Goal: Navigation & Orientation: Find specific page/section

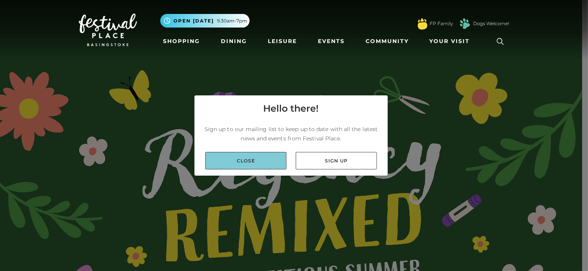
click at [268, 157] on link "Close" at bounding box center [245, 160] width 81 height 17
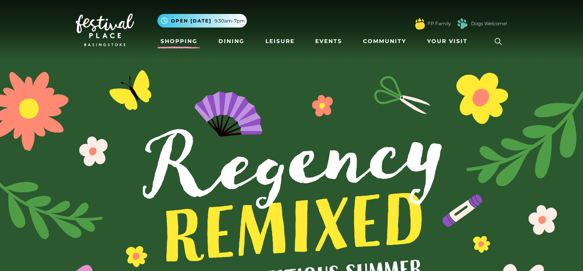
click at [186, 42] on link "Shopping" at bounding box center [178, 41] width 43 height 14
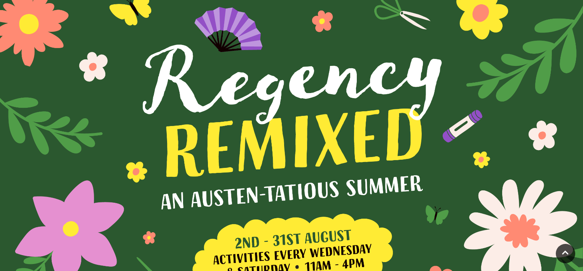
scroll to position [117, 0]
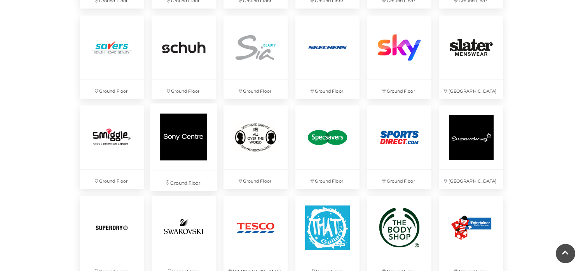
scroll to position [1748, 0]
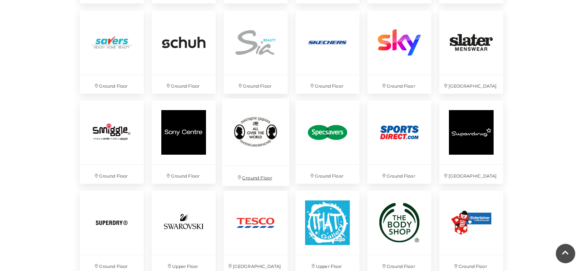
click at [248, 136] on img at bounding box center [255, 132] width 67 height 67
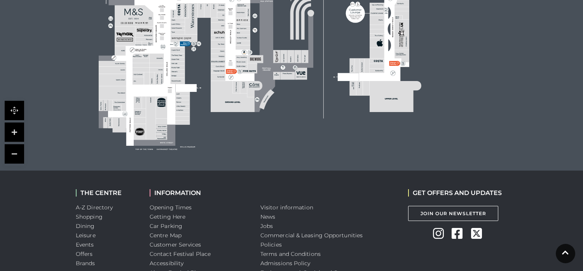
scroll to position [544, 0]
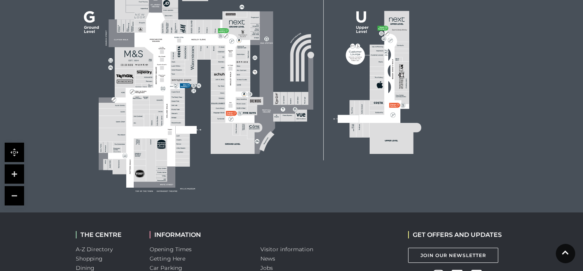
click at [183, 120] on rect at bounding box center [177, 123] width 14 height 6
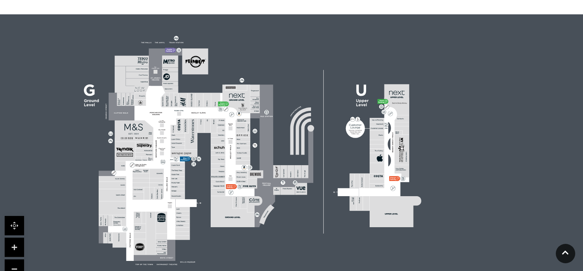
scroll to position [466, 0]
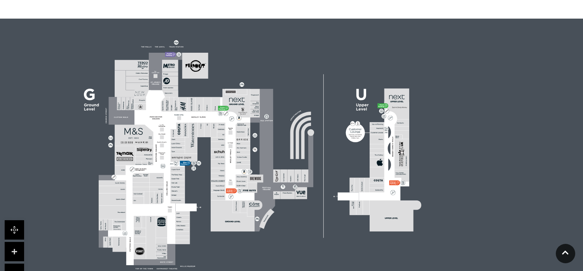
drag, startPoint x: 183, startPoint y: 116, endPoint x: 165, endPoint y: 97, distance: 25.0
click at [165, 97] on g at bounding box center [260, 156] width 322 height 207
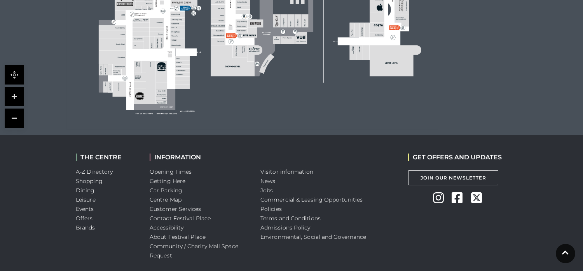
scroll to position [654, 0]
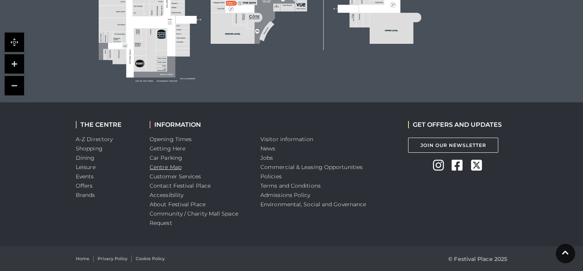
click at [178, 164] on link "Centre Map" at bounding box center [166, 167] width 32 height 7
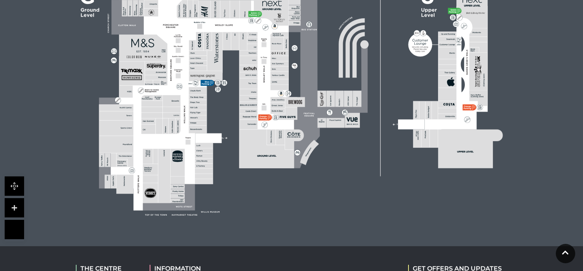
scroll to position [311, 0]
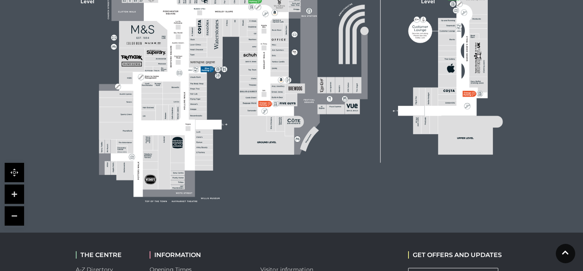
click at [16, 195] on link at bounding box center [14, 194] width 19 height 19
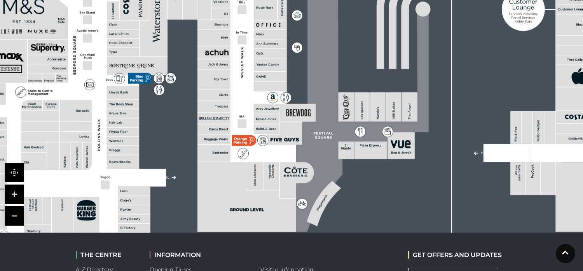
click at [16, 195] on link at bounding box center [14, 194] width 19 height 19
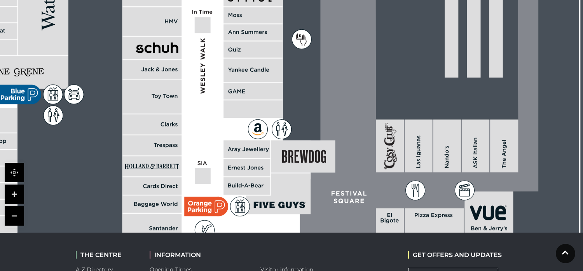
click at [16, 214] on link at bounding box center [14, 216] width 19 height 19
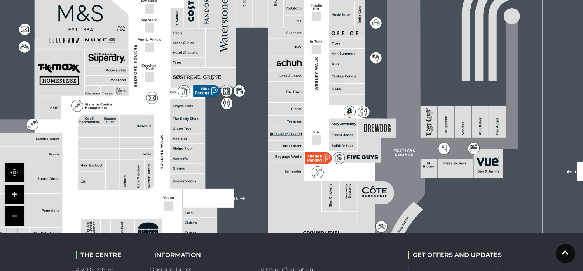
drag, startPoint x: 113, startPoint y: 167, endPoint x: 192, endPoint y: 168, distance: 78.8
click at [192, 168] on rect at bounding box center [187, 168] width 35 height 9
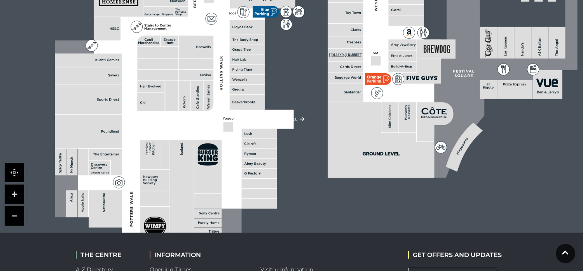
drag, startPoint x: 174, startPoint y: 187, endPoint x: 222, endPoint y: 108, distance: 92.8
click at [222, 108] on polygon at bounding box center [247, 37] width 385 height 447
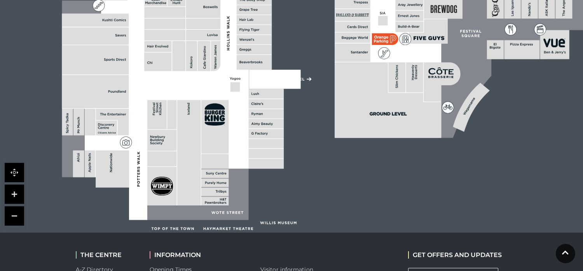
drag, startPoint x: 202, startPoint y: 171, endPoint x: 207, endPoint y: 134, distance: 37.3
click at [207, 134] on rect at bounding box center [214, 127] width 27 height 54
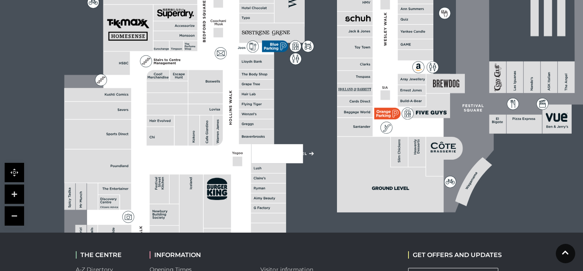
drag, startPoint x: 177, startPoint y: 96, endPoint x: 179, endPoint y: 164, distance: 68.8
click at [179, 164] on polygon at bounding box center [256, 71] width 385 height 447
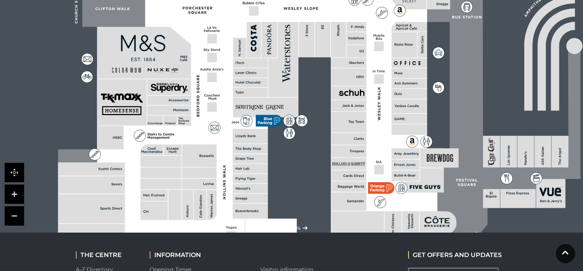
drag, startPoint x: 183, startPoint y: 88, endPoint x: 177, endPoint y: 162, distance: 74.8
click at [177, 162] on rect at bounding box center [160, 161] width 41 height 11
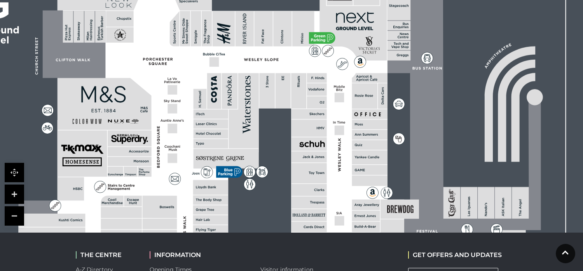
drag, startPoint x: 253, startPoint y: 126, endPoint x: 214, endPoint y: 177, distance: 64.8
click at [214, 177] on polygon at bounding box center [210, 197] width 385 height 447
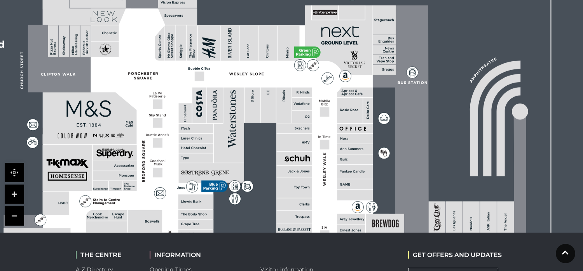
drag, startPoint x: 248, startPoint y: 107, endPoint x: 234, endPoint y: 120, distance: 19.5
click at [234, 120] on polygon at bounding box center [229, 125] width 30 height 75
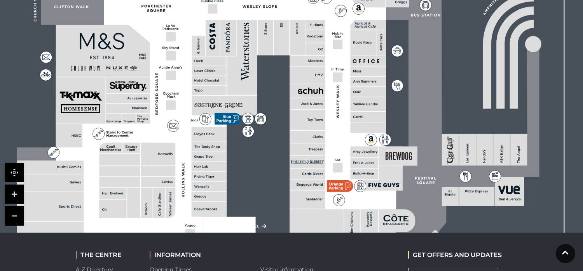
drag, startPoint x: 322, startPoint y: 139, endPoint x: 335, endPoint y: 72, distance: 68.8
click at [335, 72] on polygon at bounding box center [209, 144] width 385 height 447
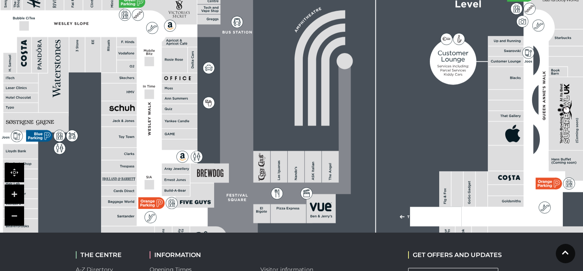
drag, startPoint x: 356, startPoint y: 117, endPoint x: 144, endPoint y: 129, distance: 211.6
click at [144, 129] on icon at bounding box center [202, 114] width 1132 height 637
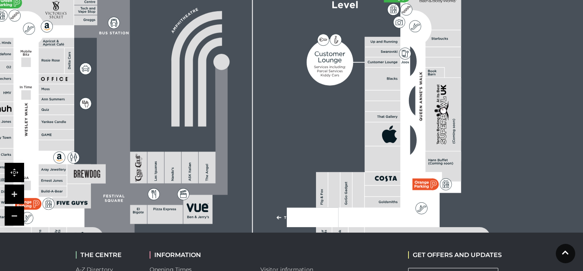
drag, startPoint x: 322, startPoint y: 117, endPoint x: 222, endPoint y: 122, distance: 100.4
click at [222, 122] on icon at bounding box center [149, 130] width 156 height 348
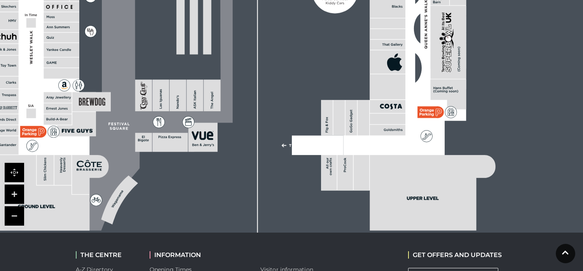
drag, startPoint x: 228, startPoint y: 177, endPoint x: 233, endPoint y: 105, distance: 72.4
click at [233, 105] on rect at bounding box center [84, 42] width 903 height 637
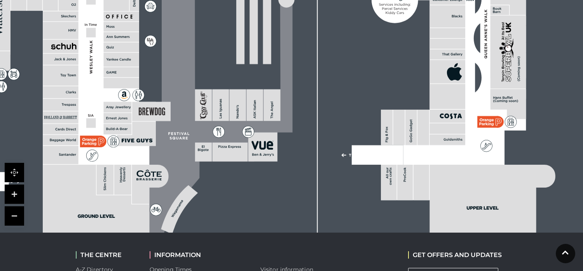
drag, startPoint x: 195, startPoint y: 141, endPoint x: 337, endPoint y: 158, distance: 143.1
click at [277, 157] on rect at bounding box center [262, 147] width 29 height 29
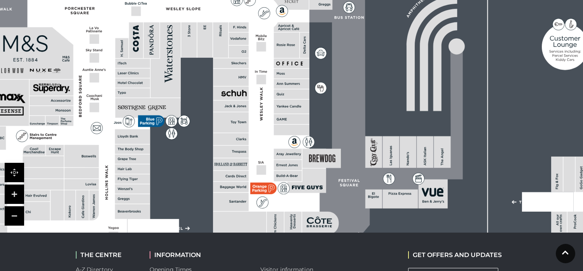
drag, startPoint x: 199, startPoint y: 70, endPoint x: 297, endPoint y: 163, distance: 135.2
click at [249, 112] on rect at bounding box center [231, 106] width 36 height 11
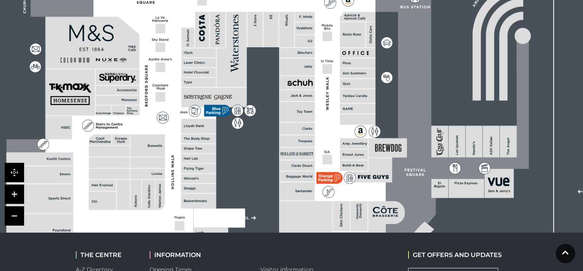
drag, startPoint x: 300, startPoint y: 185, endPoint x: 294, endPoint y: 116, distance: 69.8
click at [294, 123] on rect at bounding box center [297, 129] width 36 height 12
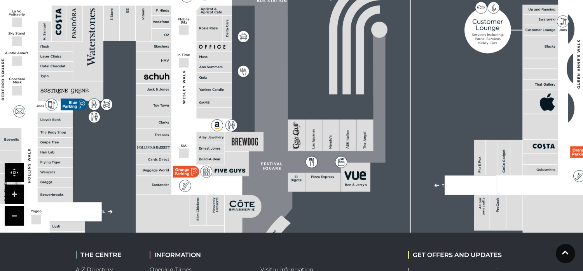
drag, startPoint x: 319, startPoint y: 134, endPoint x: 170, endPoint y: 136, distance: 148.4
click at [171, 136] on polygon at bounding box center [55, 129] width 385 height 447
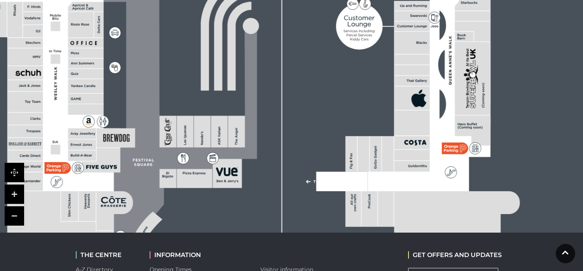
drag, startPoint x: 308, startPoint y: 134, endPoint x: 304, endPoint y: 127, distance: 8.3
click at [298, 127] on g at bounding box center [127, 82] width 784 height 503
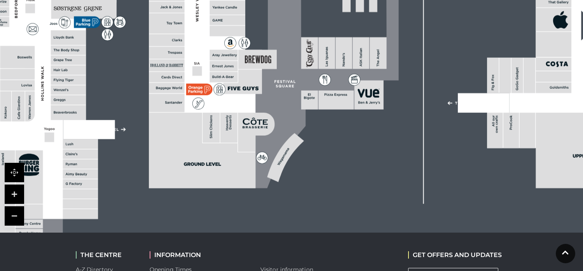
drag, startPoint x: 289, startPoint y: 172, endPoint x: 236, endPoint y: 122, distance: 72.8
click at [236, 122] on polygon at bounding box center [69, 47] width 385 height 447
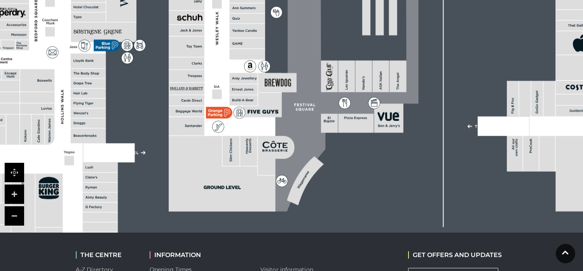
drag, startPoint x: 190, startPoint y: 67, endPoint x: 343, endPoint y: 110, distance: 158.1
click at [282, 110] on polygon at bounding box center [88, 70] width 385 height 447
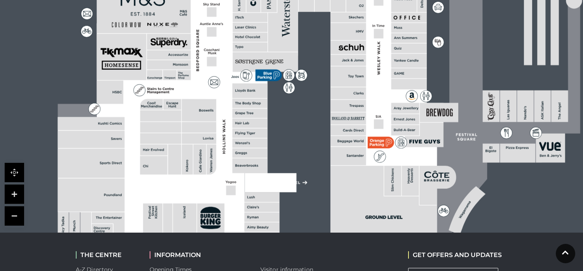
drag, startPoint x: 273, startPoint y: 137, endPoint x: 290, endPoint y: 59, distance: 80.7
click at [290, 59] on rect at bounding box center [431, 53] width 903 height 637
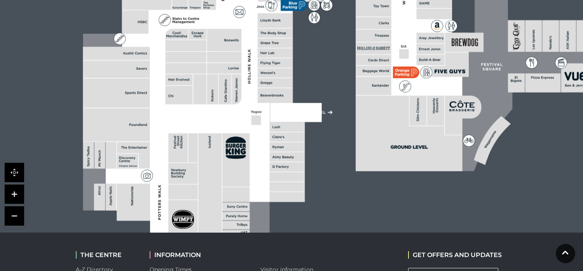
drag, startPoint x: 276, startPoint y: 122, endPoint x: 283, endPoint y: 127, distance: 9.1
click at [283, 127] on rect at bounding box center [287, 127] width 35 height 10
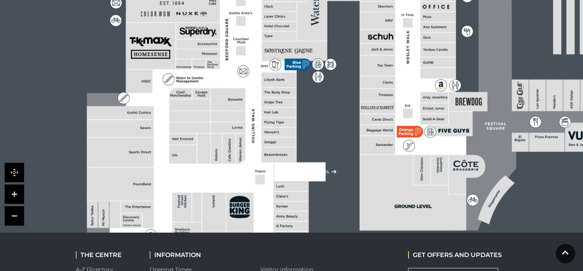
drag, startPoint x: 297, startPoint y: 121, endPoint x: 300, endPoint y: 144, distance: 23.1
click at [300, 144] on rect at bounding box center [460, 42] width 903 height 637
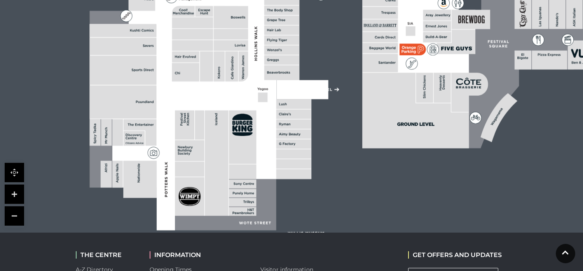
drag, startPoint x: 300, startPoint y: 148, endPoint x: 297, endPoint y: 59, distance: 89.7
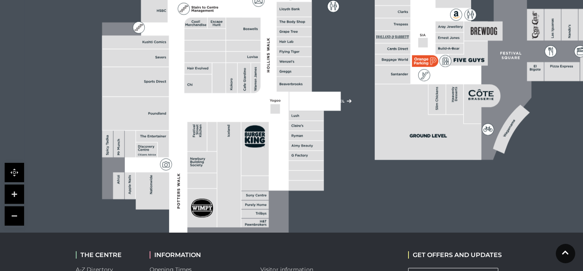
drag, startPoint x: 203, startPoint y: 96, endPoint x: 250, endPoint y: 151, distance: 72.8
click at [250, 151] on polygon at bounding box center [294, 19] width 385 height 447
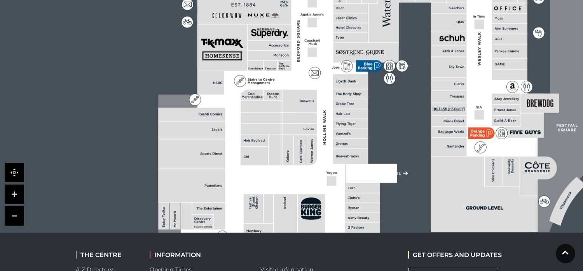
drag, startPoint x: 268, startPoint y: 78, endPoint x: 249, endPoint y: 149, distance: 73.4
click at [249, 147] on icon at bounding box center [532, 44] width 1132 height 637
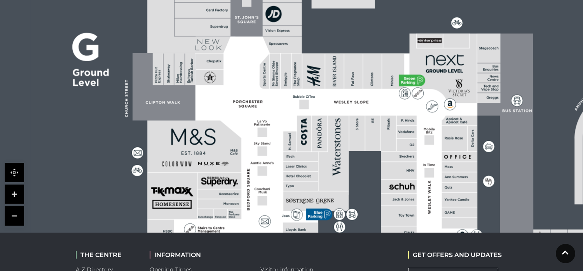
drag, startPoint x: 271, startPoint y: 73, endPoint x: 252, endPoint y: 120, distance: 50.0
click at [252, 119] on polygon at bounding box center [300, 240] width 385 height 447
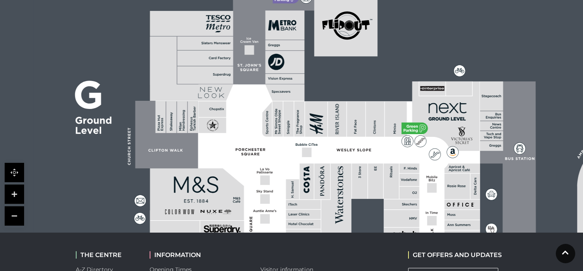
drag, startPoint x: 263, startPoint y: 80, endPoint x: 269, endPoint y: 159, distance: 79.0
click at [269, 159] on icon at bounding box center [484, 240] width 1132 height 637
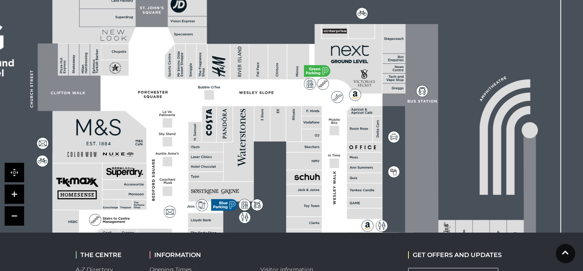
drag, startPoint x: 353, startPoint y: 151, endPoint x: 259, endPoint y: 93, distance: 110.6
click at [259, 93] on polygon at bounding box center [206, 230] width 385 height 447
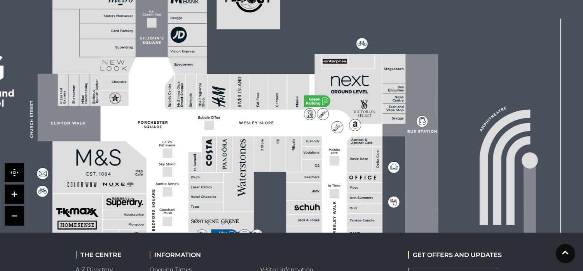
drag, startPoint x: 257, startPoint y: 66, endPoint x: 273, endPoint y: 178, distance: 113.1
click at [273, 178] on g at bounding box center [406, 217] width 784 height 503
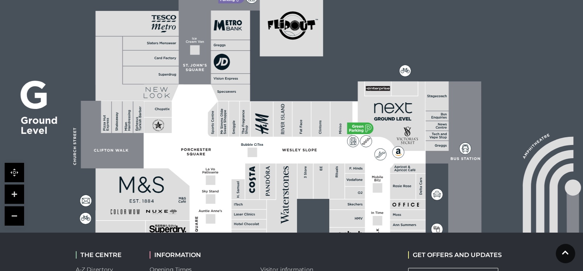
drag, startPoint x: 247, startPoint y: 99, endPoint x: 273, endPoint y: 144, distance: 52.9
click at [273, 144] on icon at bounding box center [430, 240] width 1132 height 637
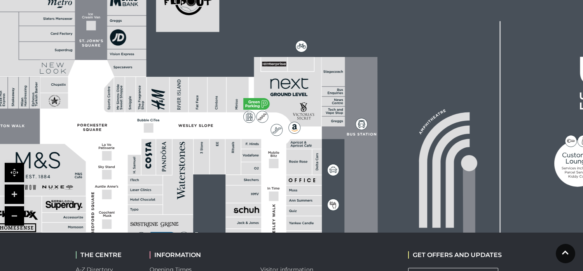
drag, startPoint x: 342, startPoint y: 106, endPoint x: 251, endPoint y: 79, distance: 94.4
click at [251, 79] on polygon at bounding box center [145, 263] width 385 height 447
drag, startPoint x: 257, startPoint y: 148, endPoint x: 208, endPoint y: 23, distance: 134.1
click at [241, 139] on rect at bounding box center [251, 144] width 20 height 10
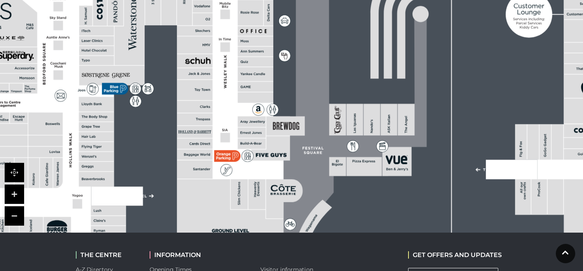
drag, startPoint x: 441, startPoint y: 125, endPoint x: 289, endPoint y: 109, distance: 152.6
click at [302, 112] on rect at bounding box center [278, 66] width 903 height 637
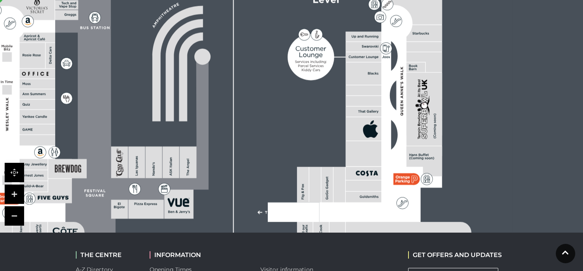
drag, startPoint x: 253, startPoint y: 41, endPoint x: 251, endPoint y: 111, distance: 69.9
click at [251, 111] on rect at bounding box center [60, 109] width 903 height 637
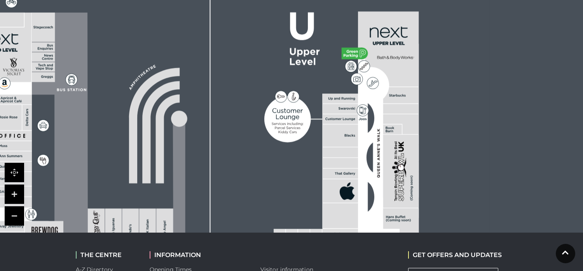
drag, startPoint x: 273, startPoint y: 99, endPoint x: 250, endPoint y: 161, distance: 66.4
click at [250, 161] on rect at bounding box center [37, 171] width 903 height 637
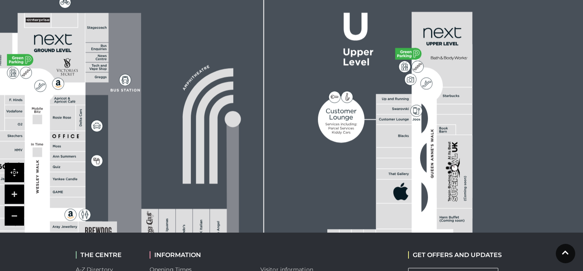
drag, startPoint x: 236, startPoint y: 152, endPoint x: 286, endPoint y: 139, distance: 51.2
click at [286, 139] on rect at bounding box center [90, 172] width 903 height 637
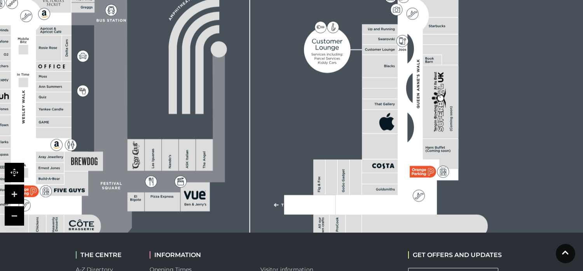
drag, startPoint x: 310, startPoint y: 185, endPoint x: 300, endPoint y: 128, distance: 58.0
click at [300, 128] on rect at bounding box center [76, 102] width 903 height 637
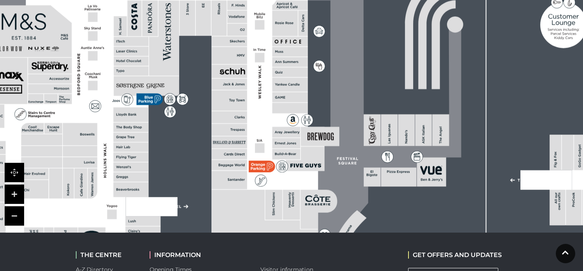
drag, startPoint x: 310, startPoint y: 160, endPoint x: 546, endPoint y: 136, distance: 237.4
click at [546, 136] on rect at bounding box center [312, 77] width 903 height 637
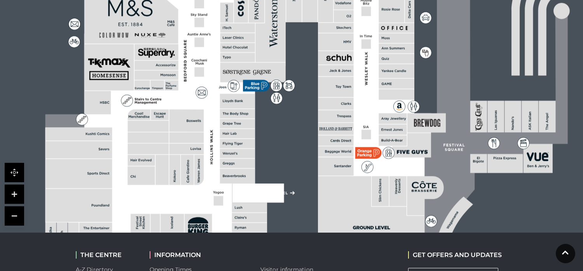
drag, startPoint x: 237, startPoint y: 122, endPoint x: 376, endPoint y: 56, distance: 154.4
click at [353, 98] on rect at bounding box center [336, 104] width 36 height 12
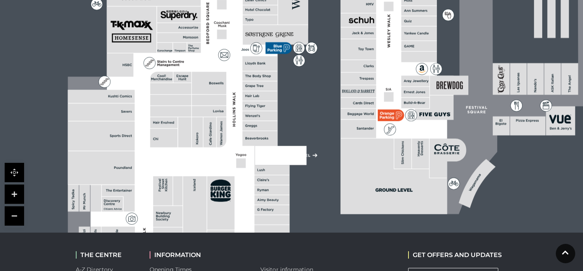
drag, startPoint x: 337, startPoint y: 127, endPoint x: 326, endPoint y: 150, distance: 25.9
click at [326, 149] on rect at bounding box center [441, 26] width 903 height 637
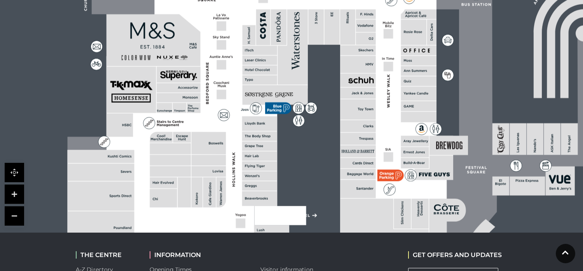
drag, startPoint x: 328, startPoint y: 23, endPoint x: 323, endPoint y: 129, distance: 106.1
click at [323, 122] on icon at bounding box center [441, 86] width 1132 height 637
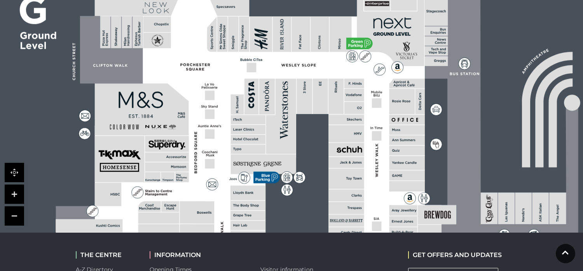
drag, startPoint x: 312, startPoint y: 134, endPoint x: 301, endPoint y: 61, distance: 74.2
click at [304, 81] on rect at bounding box center [304, 96] width 16 height 35
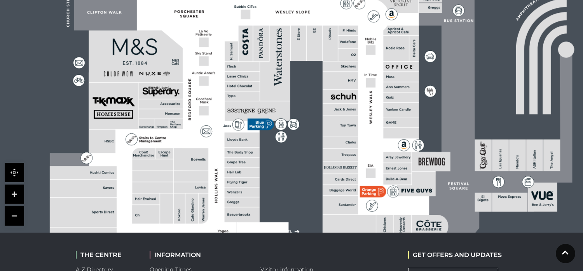
drag, startPoint x: 320, startPoint y: 142, endPoint x: 313, endPoint y: 102, distance: 40.7
click at [313, 107] on g at bounding box center [442, 106] width 784 height 503
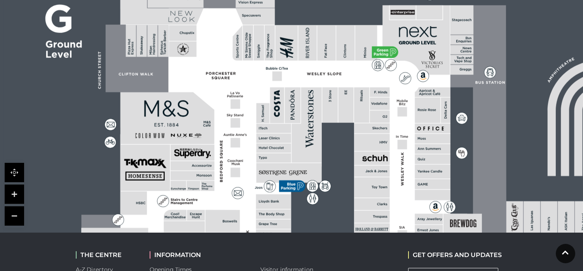
drag, startPoint x: 252, startPoint y: 54, endPoint x: 302, endPoint y: 206, distance: 159.9
click at [302, 206] on rect at bounding box center [455, 164] width 903 height 637
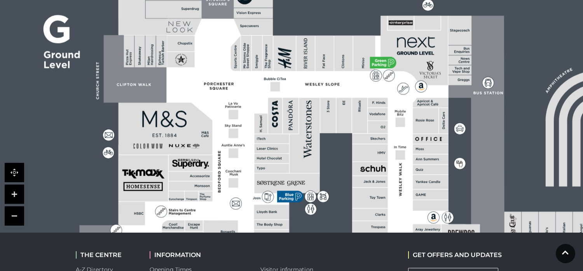
drag, startPoint x: 377, startPoint y: 78, endPoint x: 373, endPoint y: 155, distance: 76.6
click at [373, 154] on polygon at bounding box center [271, 222] width 385 height 447
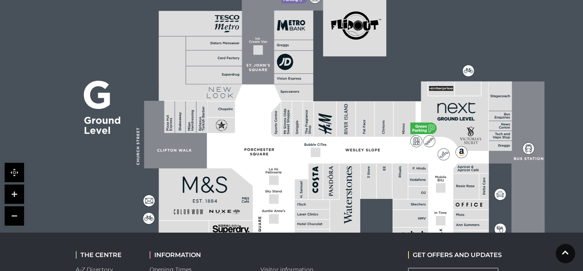
drag, startPoint x: 338, startPoint y: 56, endPoint x: 382, endPoint y: 169, distance: 121.4
click at [382, 169] on g at bounding box center [512, 244] width 784 height 503
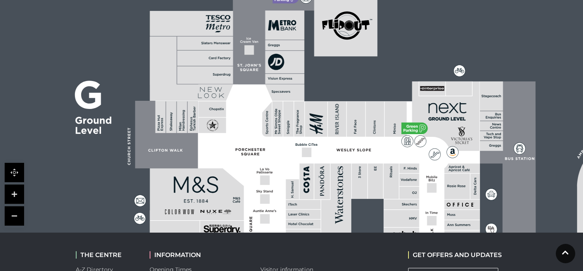
drag, startPoint x: 361, startPoint y: 83, endPoint x: 352, endPoint y: 146, distance: 63.2
click at [352, 146] on icon at bounding box center [484, 240] width 1132 height 637
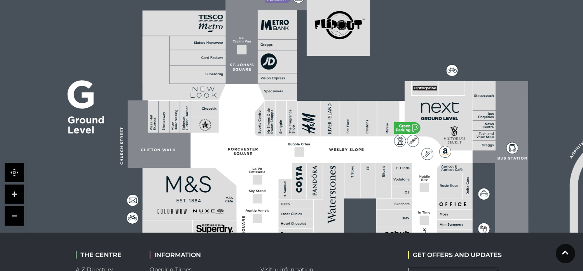
drag, startPoint x: 332, startPoint y: 129, endPoint x: 332, endPoint y: 145, distance: 16.3
